Goal: Task Accomplishment & Management: Manage account settings

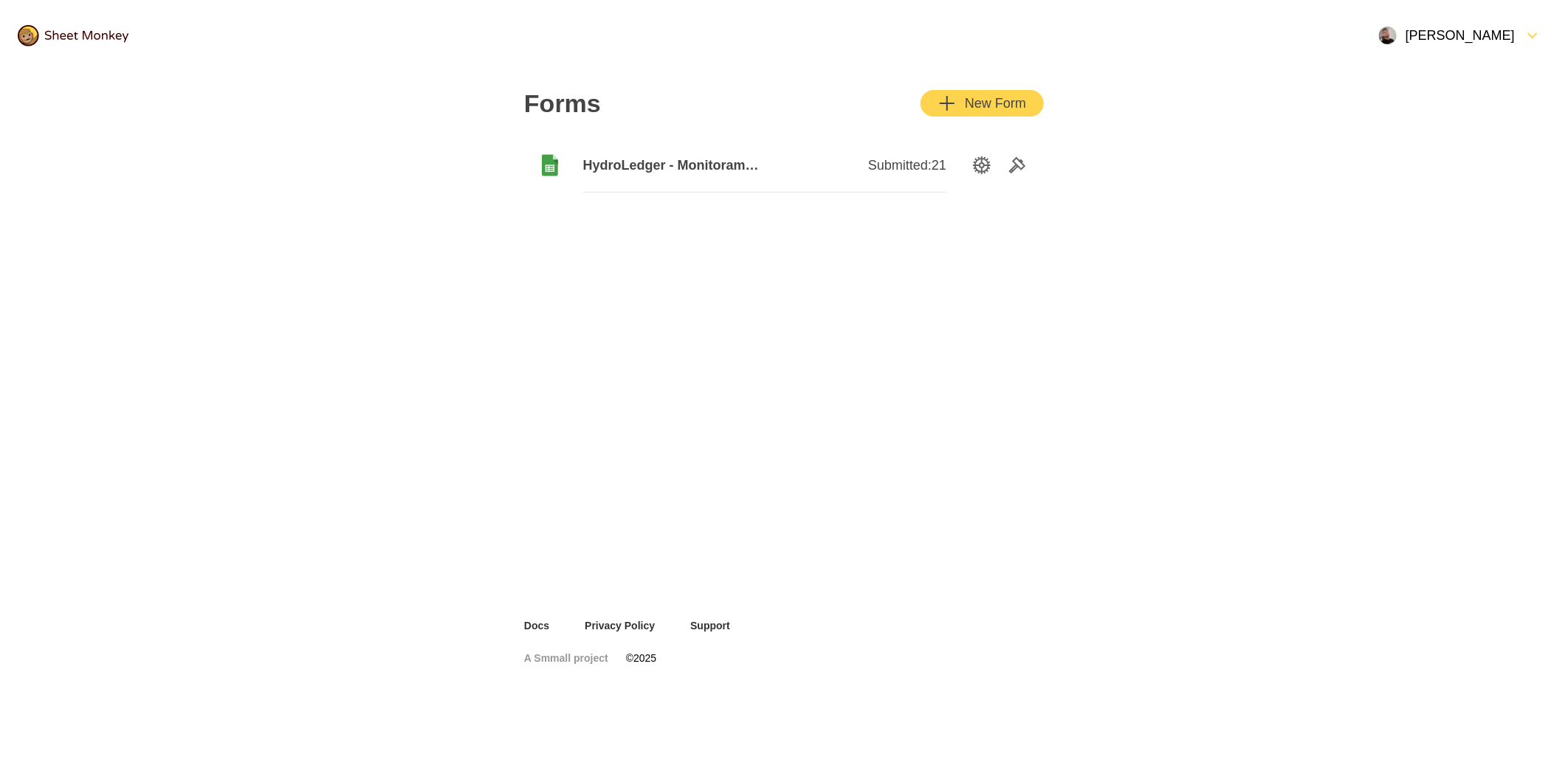
click at [1517, 37] on div "Open Menu" at bounding box center [1519, 35] width 9 height 18
click at [1435, 105] on div "Settings" at bounding box center [1466, 104] width 170 height 32
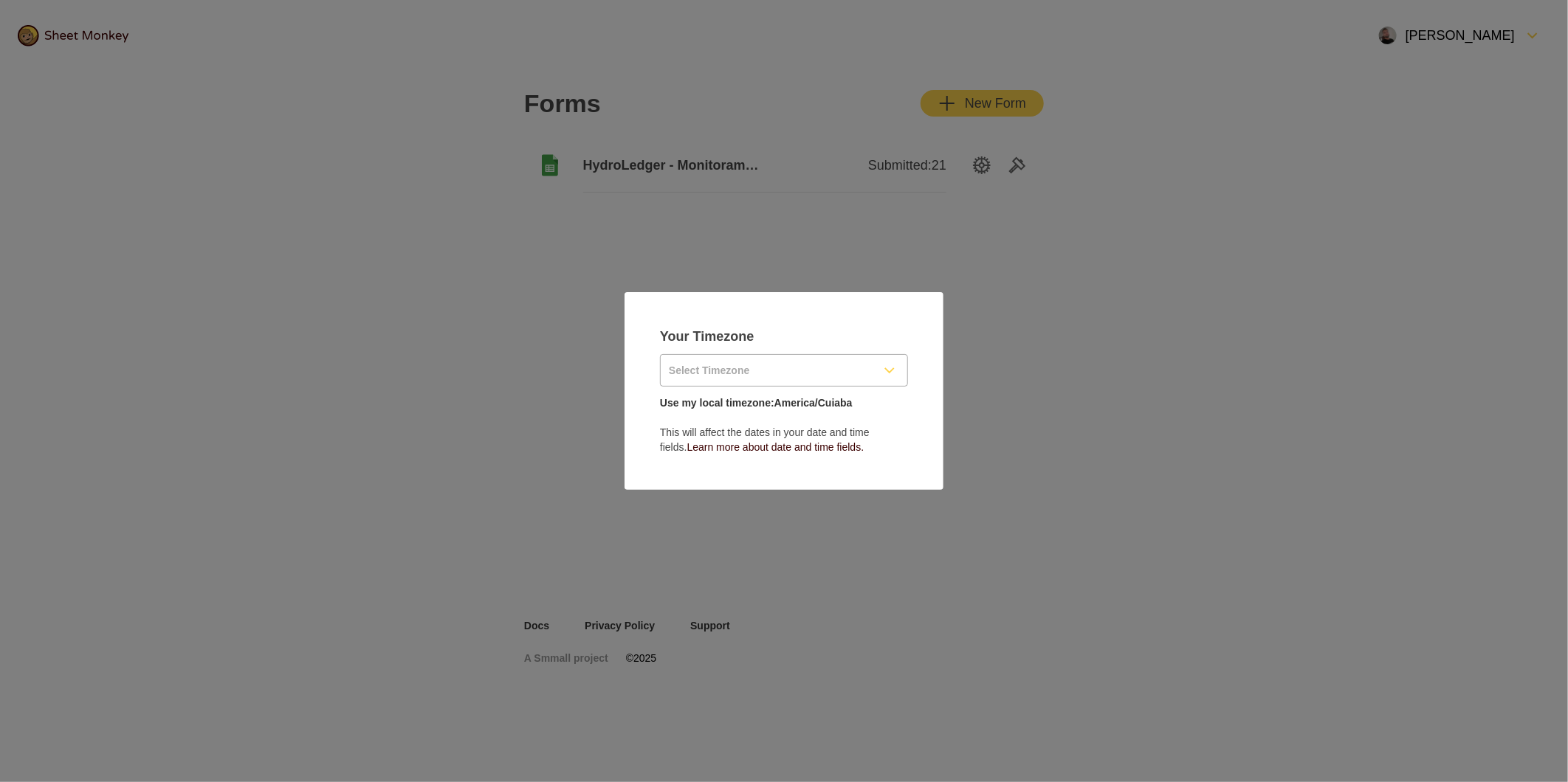
click at [815, 367] on input "Select Timezone" at bounding box center [766, 371] width 211 height 31
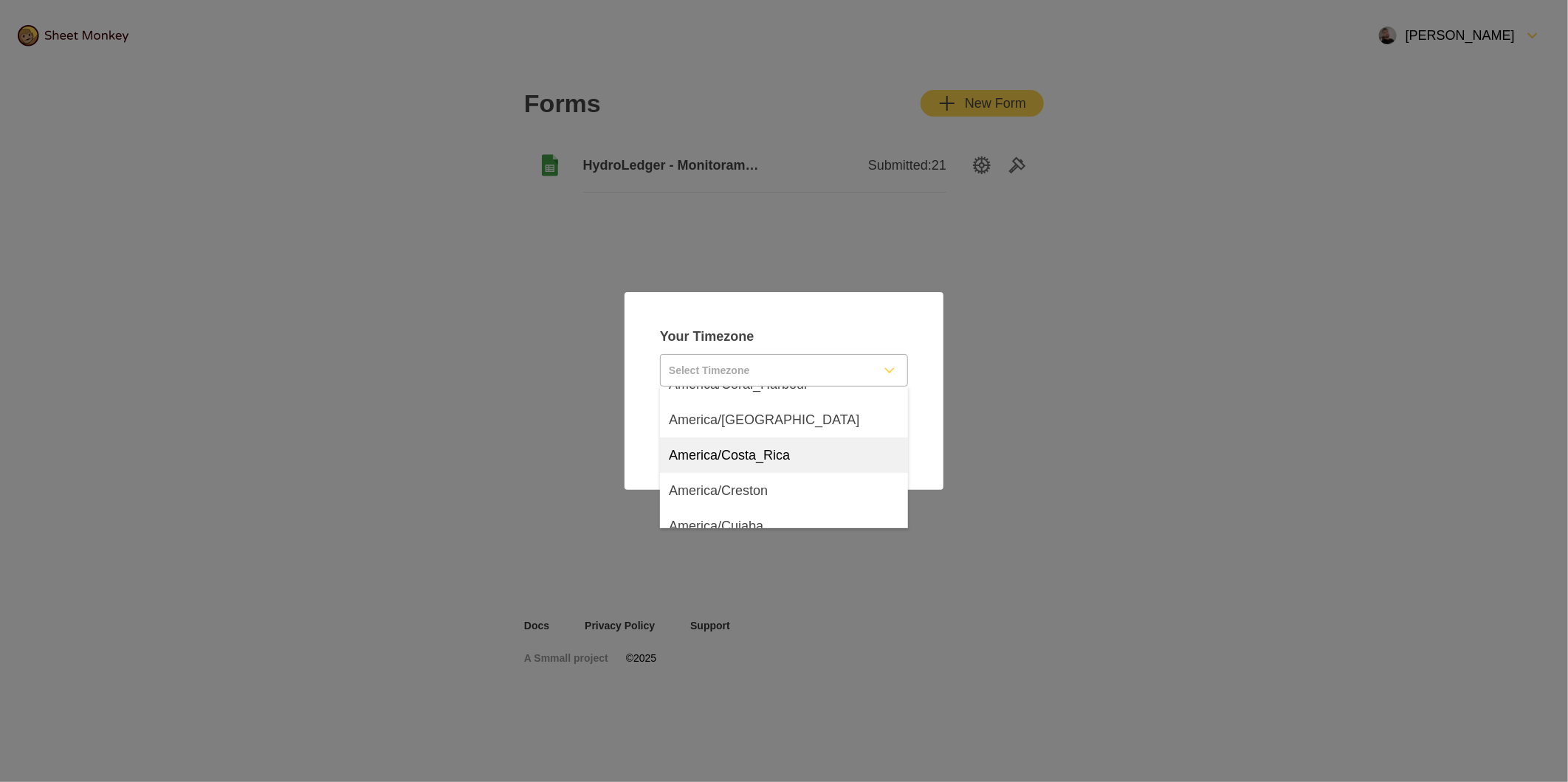
scroll to position [3466, 0]
click at [772, 444] on div "America/Cuiaba" at bounding box center [784, 444] width 248 height 36
type input "America/Cuiaba"
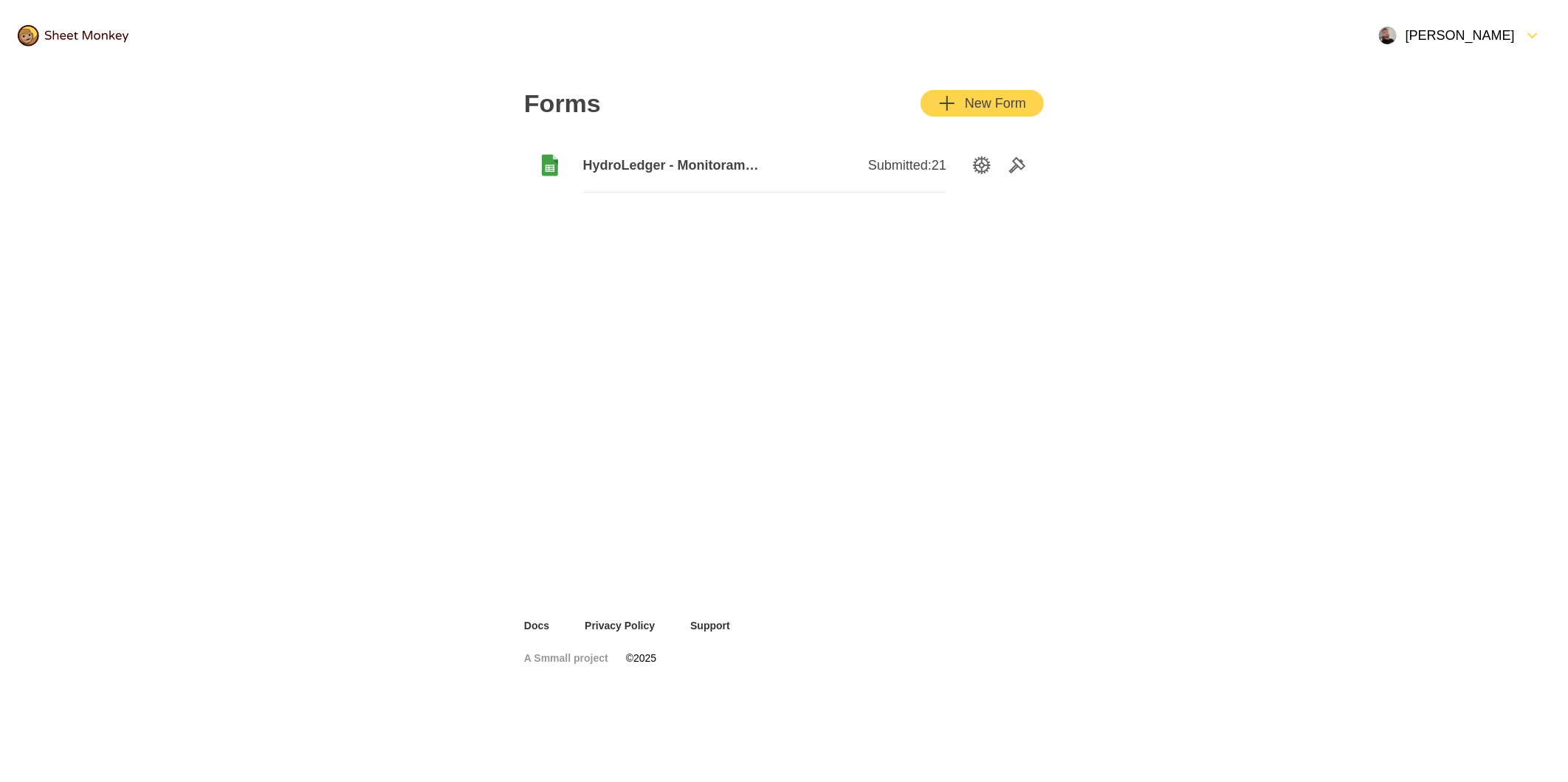
click at [1526, 32] on icon "FormDown" at bounding box center [1532, 35] width 18 height 18
click at [1436, 135] on div "Log Out" at bounding box center [1466, 137] width 170 height 32
